Goal: Information Seeking & Learning: Learn about a topic

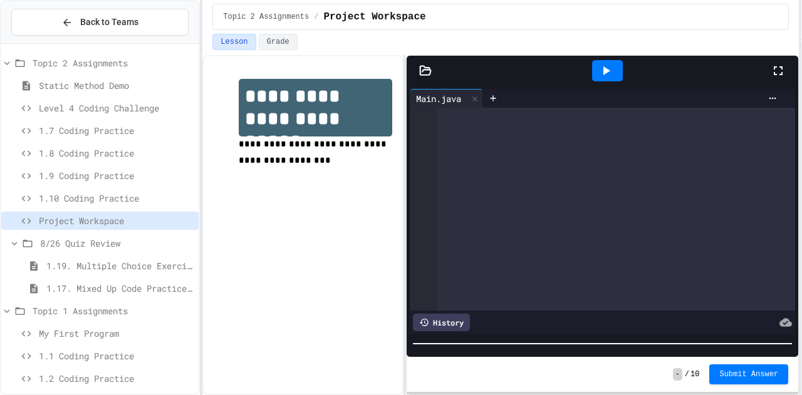
scroll to position [380, 0]
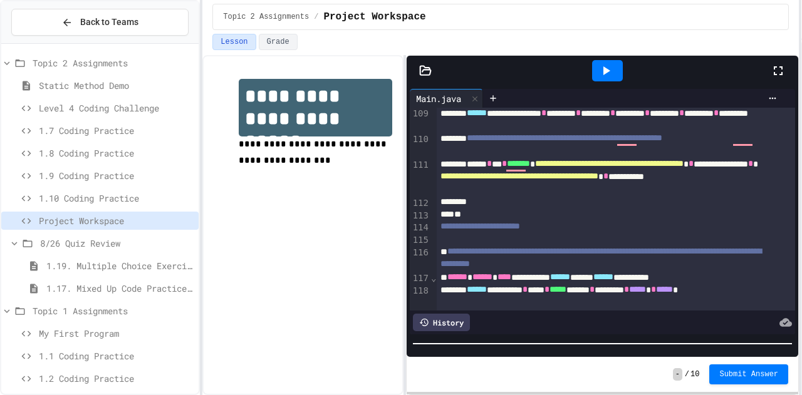
click at [774, 71] on icon at bounding box center [778, 70] width 9 height 9
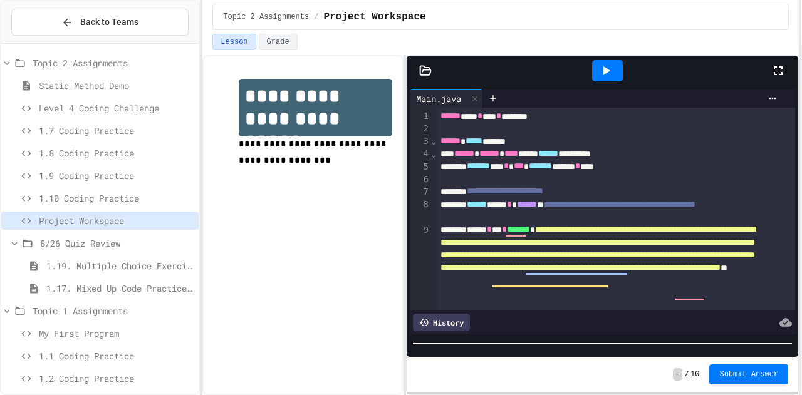
click at [780, 68] on icon at bounding box center [777, 70] width 15 height 15
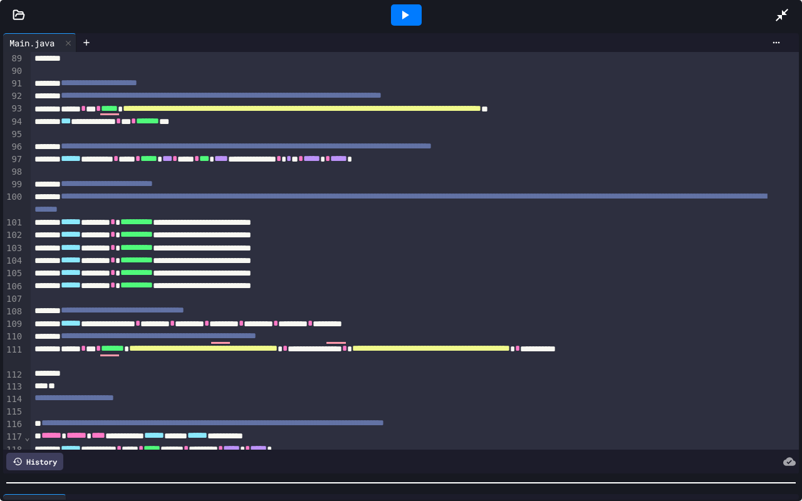
scroll to position [1206, 0]
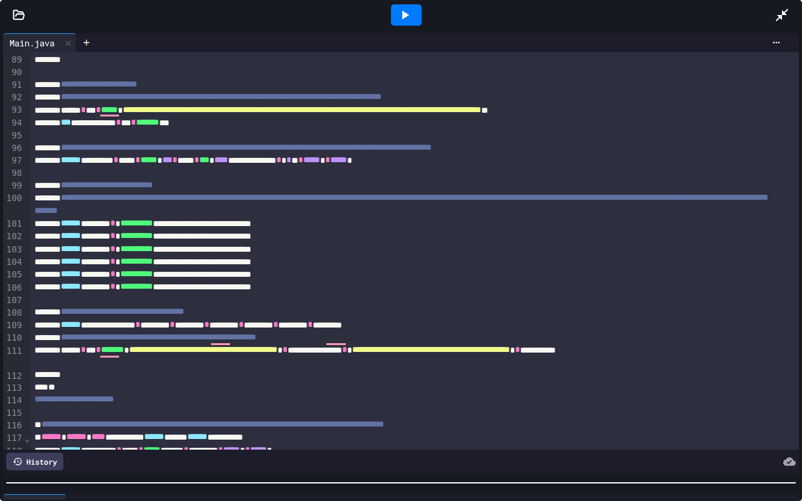
click at [426, 154] on div "**********" at bounding box center [401, 160] width 741 height 13
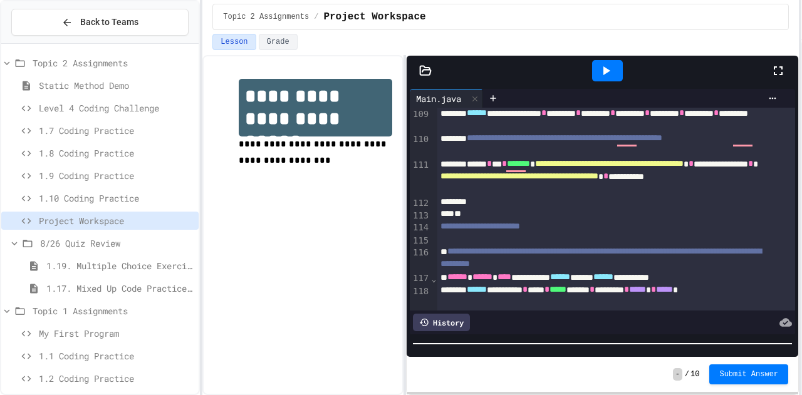
scroll to position [380, 0]
click at [735, 371] on span "Submit Answer" at bounding box center [748, 375] width 59 height 10
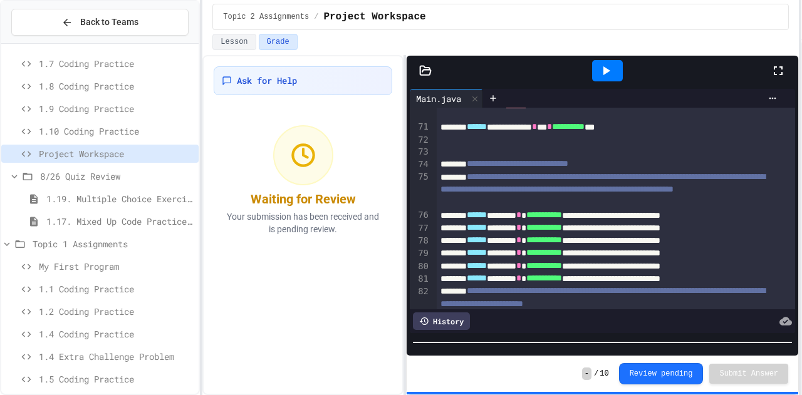
scroll to position [81, 0]
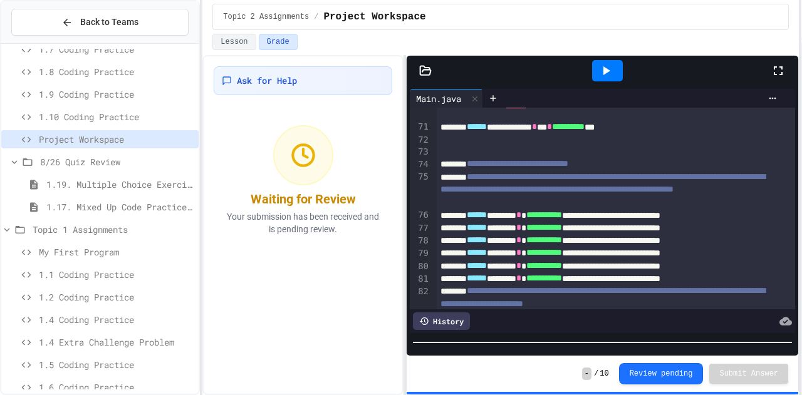
click at [137, 187] on span "1.19. Multiple Choice Exercises for Unit 1a (1.1-1.6)" at bounding box center [119, 184] width 147 height 13
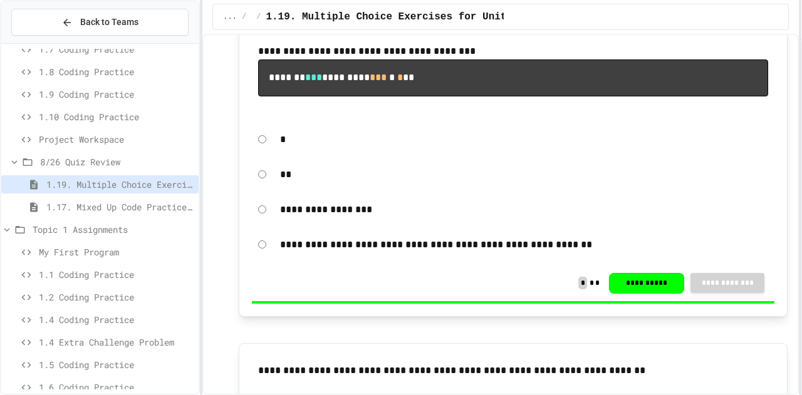
scroll to position [2524, 0]
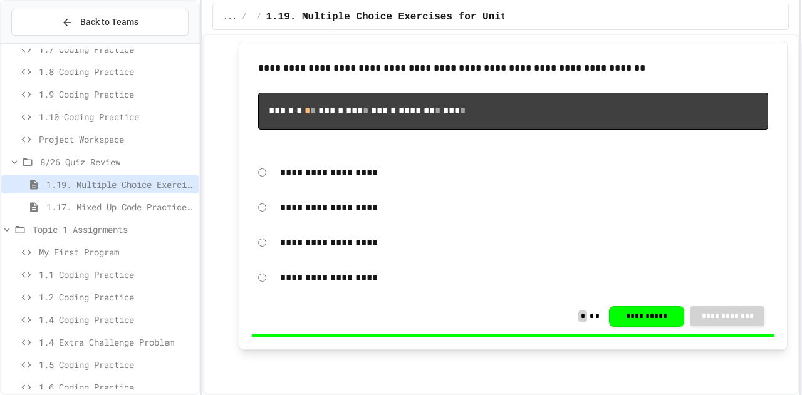
click at [159, 204] on span "1.17. Mixed Up Code Practice 1.1-1.6" at bounding box center [119, 206] width 147 height 13
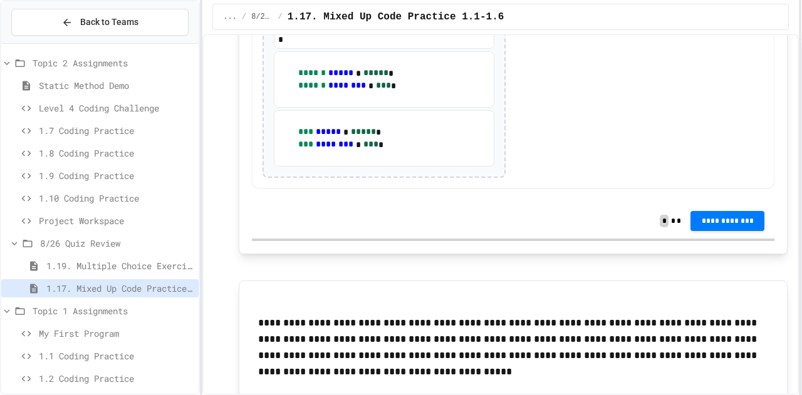
click at [125, 203] on span "1.10 Coding Practice" at bounding box center [116, 198] width 155 height 13
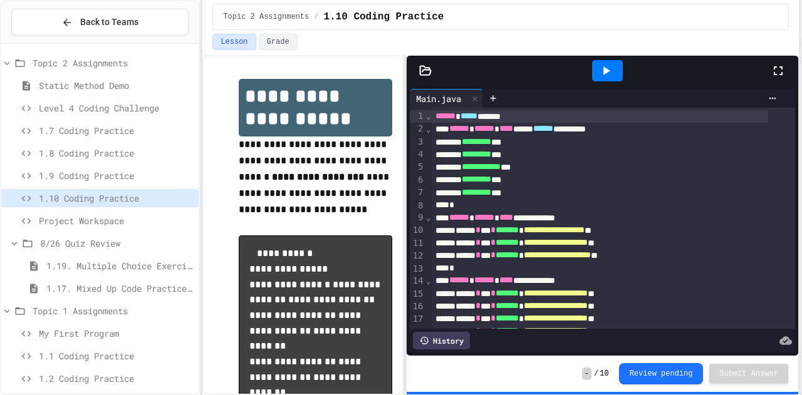
click at [134, 170] on span "1.9 Coding Practice" at bounding box center [116, 175] width 155 height 13
